Goal: Information Seeking & Learning: Learn about a topic

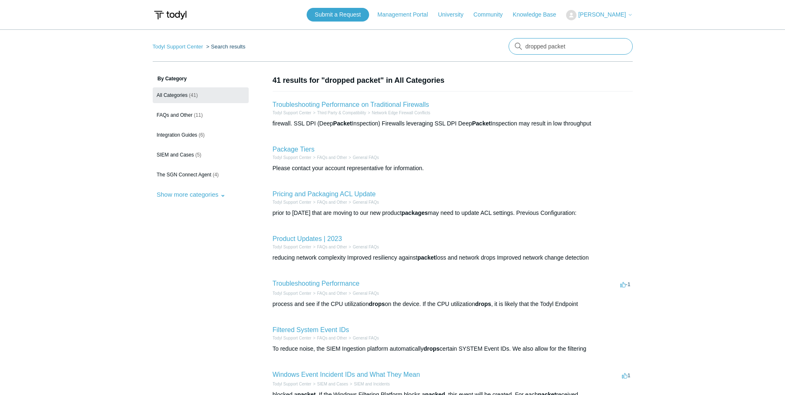
drag, startPoint x: 502, startPoint y: 53, endPoint x: 455, endPoint y: 60, distance: 47.3
click at [455, 60] on nav "Todyl Support Center Search results dropped packet" at bounding box center [393, 50] width 480 height 24
type input "meraki"
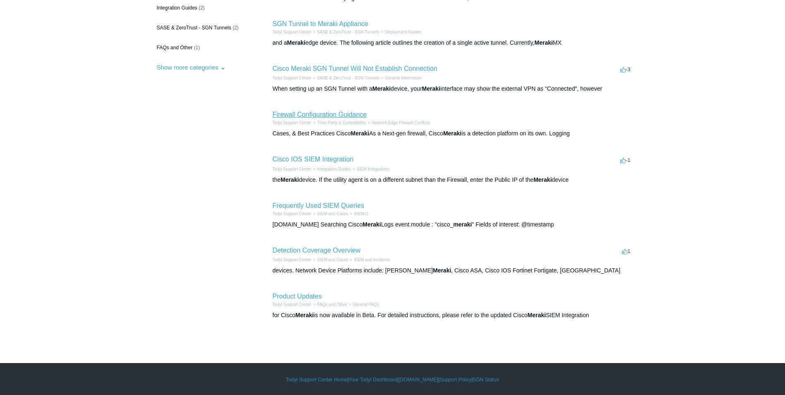
scroll to position [128, 0]
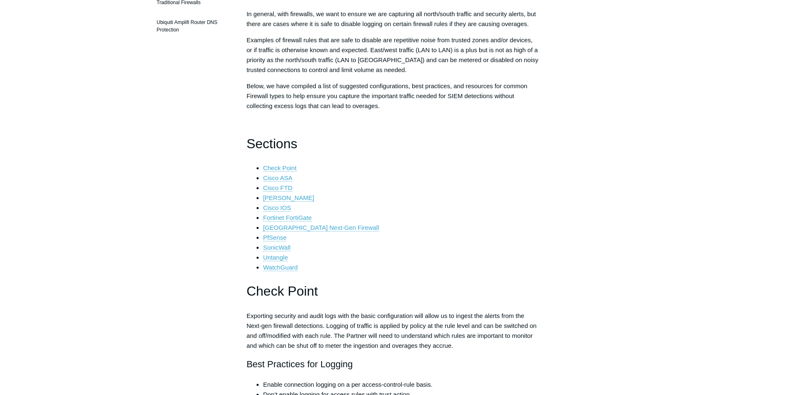
scroll to position [124, 0]
click at [297, 198] on link "Cisco Meraki" at bounding box center [288, 197] width 51 height 7
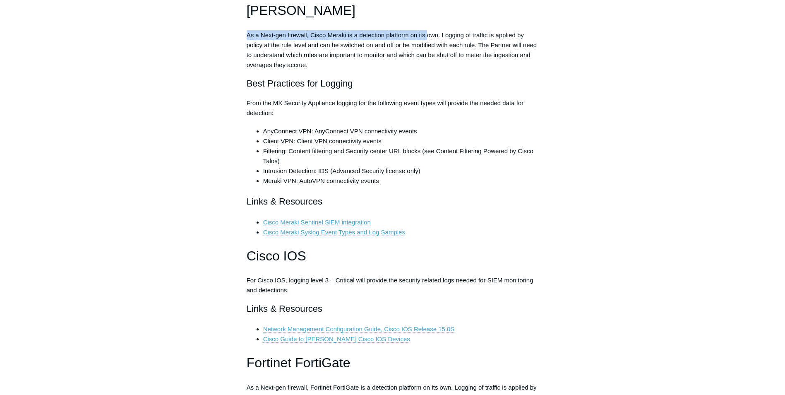
drag, startPoint x: 242, startPoint y: 34, endPoint x: 427, endPoint y: 38, distance: 184.9
click at [427, 38] on article "Firewall Configuration Guidance Follow Not yet followed by anyone In general, w…" at bounding box center [392, 365] width 317 height 2812
drag, startPoint x: 427, startPoint y: 38, endPoint x: 473, endPoint y: 48, distance: 46.7
click at [473, 48] on p "As a Next-gen firewall, Cisco Meraki is a detection platform on its own. Loggin…" at bounding box center [393, 50] width 292 height 40
drag, startPoint x: 257, startPoint y: 100, endPoint x: 280, endPoint y: 101, distance: 22.8
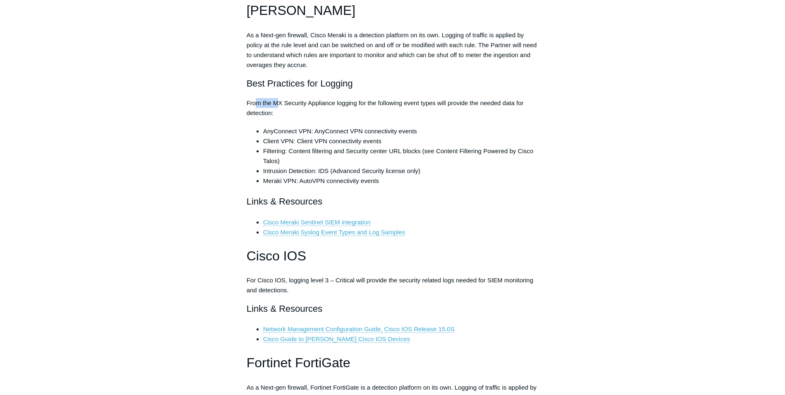
click at [280, 101] on p "From the MX Security Appliance logging for the following event types will provi…" at bounding box center [393, 108] width 292 height 20
click at [444, 105] on p "From the MX Security Appliance logging for the following event types will provi…" at bounding box center [393, 108] width 292 height 20
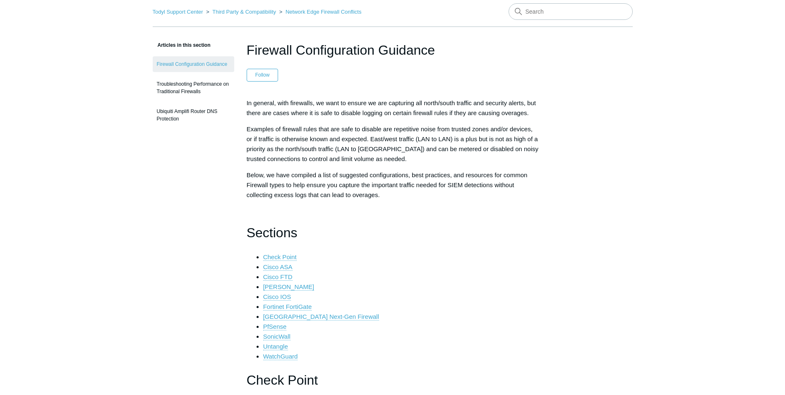
scroll to position [0, 0]
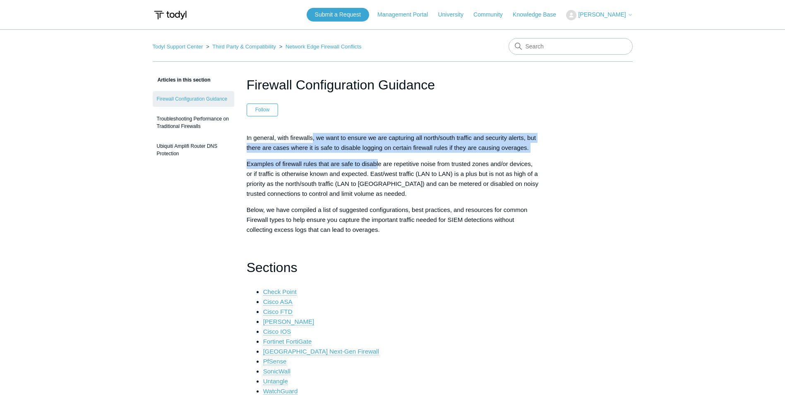
drag, startPoint x: 314, startPoint y: 141, endPoint x: 378, endPoint y: 153, distance: 66.1
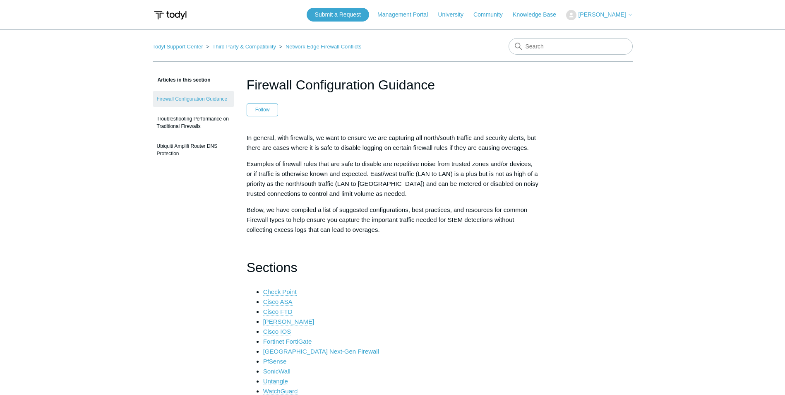
drag, startPoint x: 378, startPoint y: 153, endPoint x: 443, endPoint y: 167, distance: 65.6
click at [443, 167] on p "Examples of firewall rules that are safe to disable are repetitive noise from t…" at bounding box center [393, 179] width 292 height 40
click at [580, 45] on input "Search" at bounding box center [570, 46] width 124 height 17
click at [171, 46] on link "Todyl Support Center" at bounding box center [178, 46] width 50 height 6
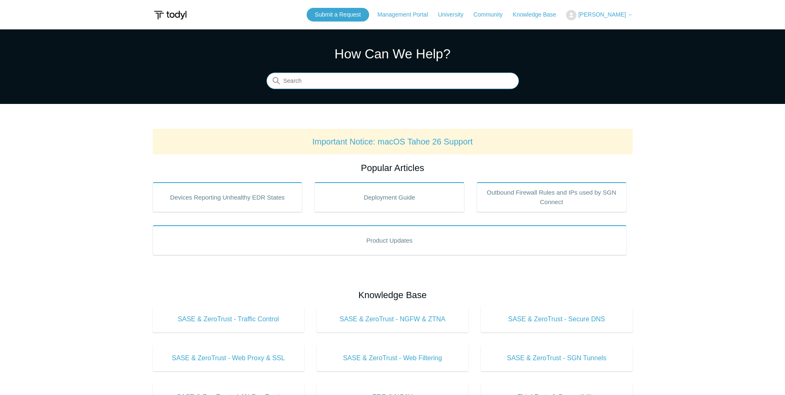
click at [394, 89] on input "Search" at bounding box center [392, 81] width 252 height 17
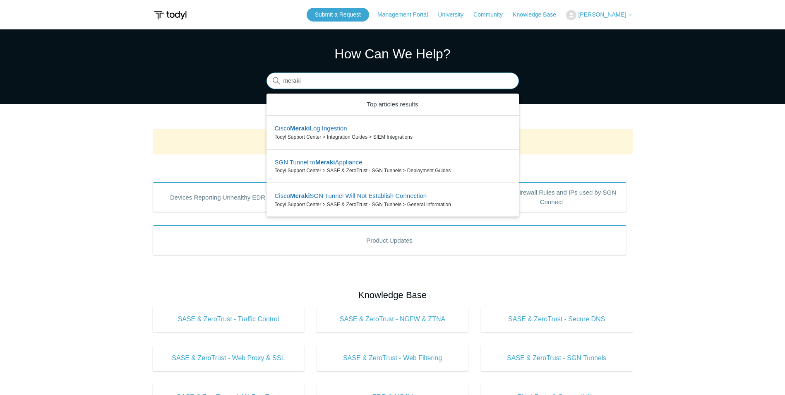
type input "meraki"
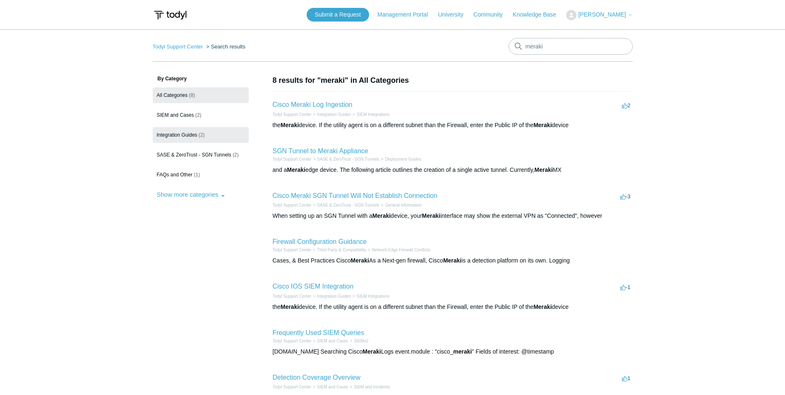
click at [190, 138] on link "Integration Guides (2)" at bounding box center [201, 135] width 96 height 16
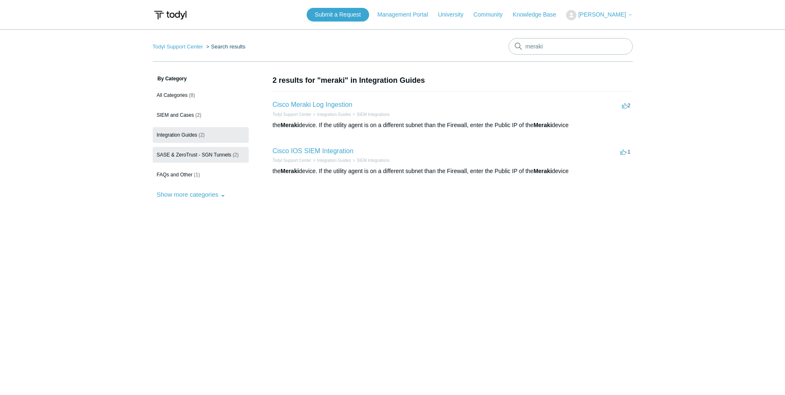
click at [200, 161] on link "SASE & ZeroTrust - SGN Tunnels (2)" at bounding box center [201, 155] width 96 height 16
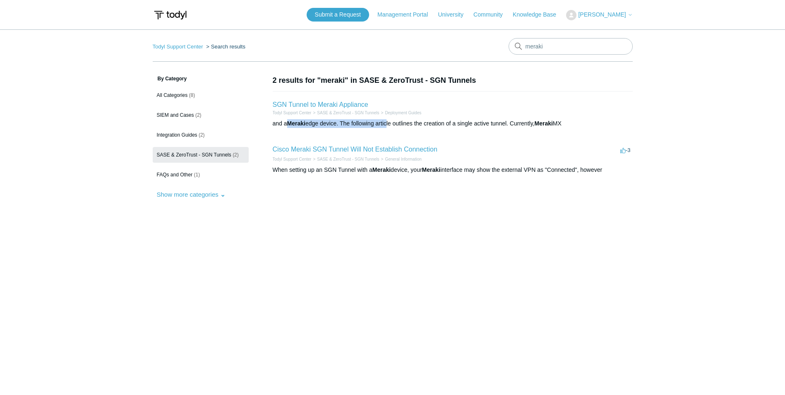
drag, startPoint x: 288, startPoint y: 120, endPoint x: 388, endPoint y: 124, distance: 100.6
click at [388, 124] on div "and a Meraki edge device. The following article outlines the creation of a sing…" at bounding box center [453, 123] width 360 height 9
click at [196, 177] on span "(1)" at bounding box center [197, 175] width 6 height 6
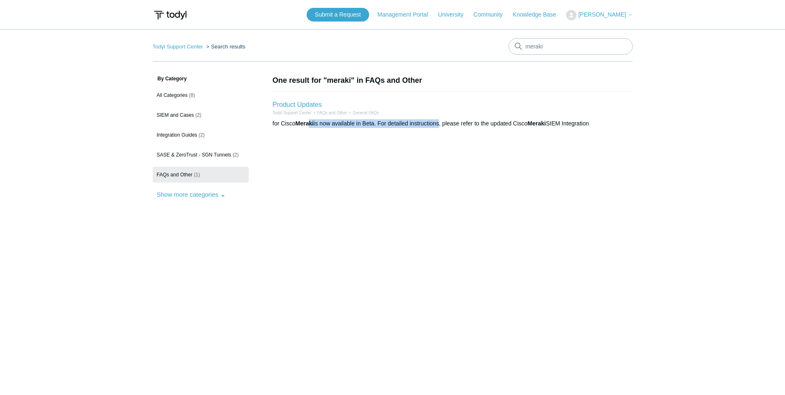
drag, startPoint x: 310, startPoint y: 123, endPoint x: 444, endPoint y: 125, distance: 134.0
click at [444, 125] on div "for Cisco Meraki is now available in Beta. For detailed instructions, please re…" at bounding box center [453, 123] width 360 height 9
drag, startPoint x: 444, startPoint y: 125, endPoint x: 418, endPoint y: 186, distance: 65.6
click at [418, 186] on section "One result for "meraki" in FAQs and Other Product Updates Todyl Support Center …" at bounding box center [453, 149] width 360 height 148
